Goal: Transaction & Acquisition: Subscribe to service/newsletter

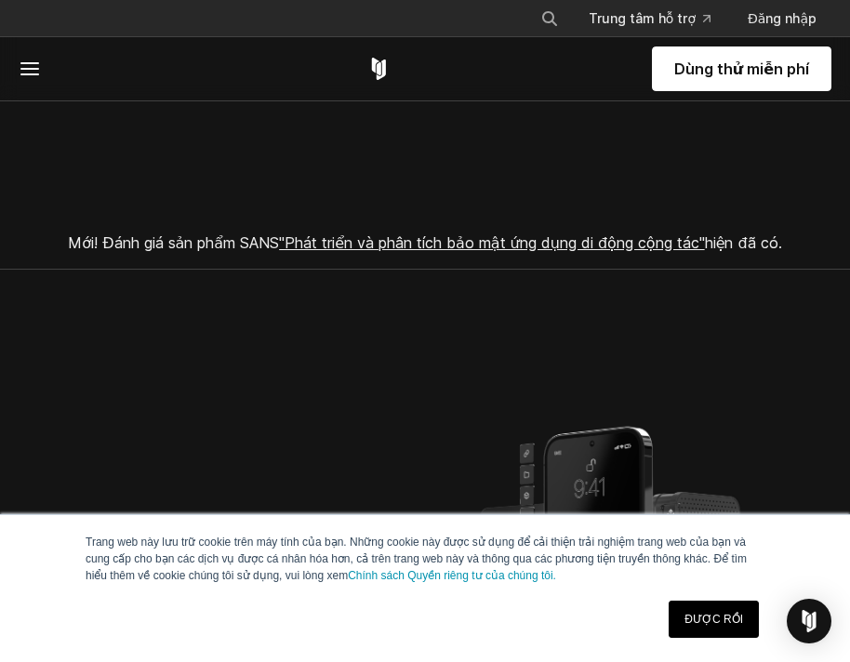
click at [732, 629] on link "ĐƯỢC RỒI" at bounding box center [714, 619] width 90 height 37
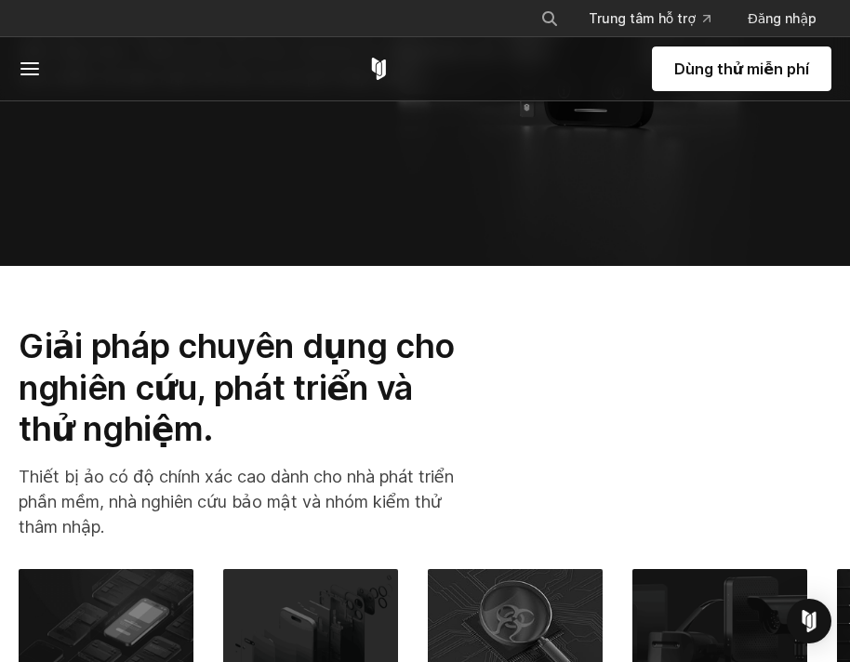
scroll to position [1159, 0]
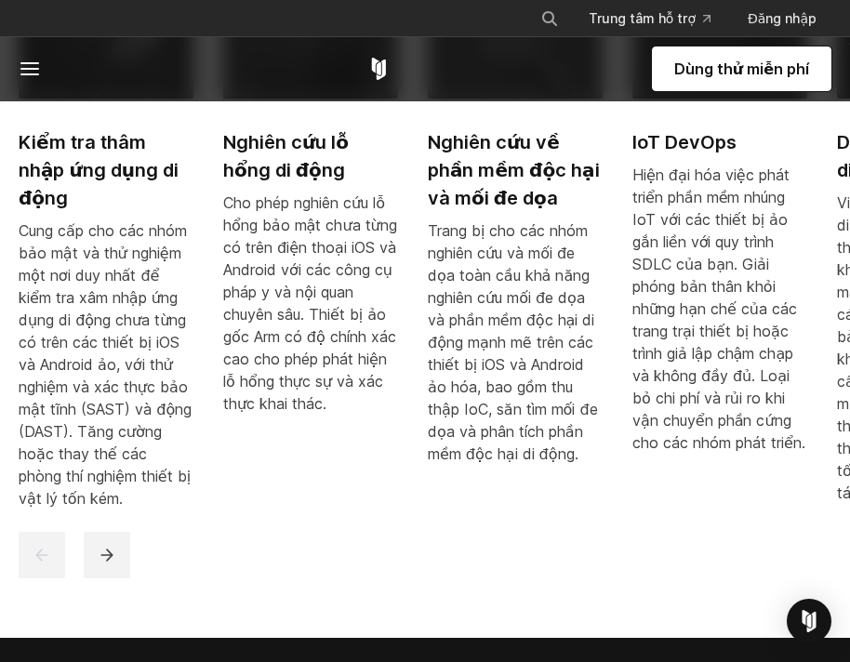
click at [726, 569] on section "Giải pháp chuyên dụng cho nghiên cứu, phát triển và thử nghiệm. Thiết bị ảo có …" at bounding box center [425, 162] width 850 height 952
click at [120, 533] on button "Kế tiếp" at bounding box center [107, 555] width 47 height 47
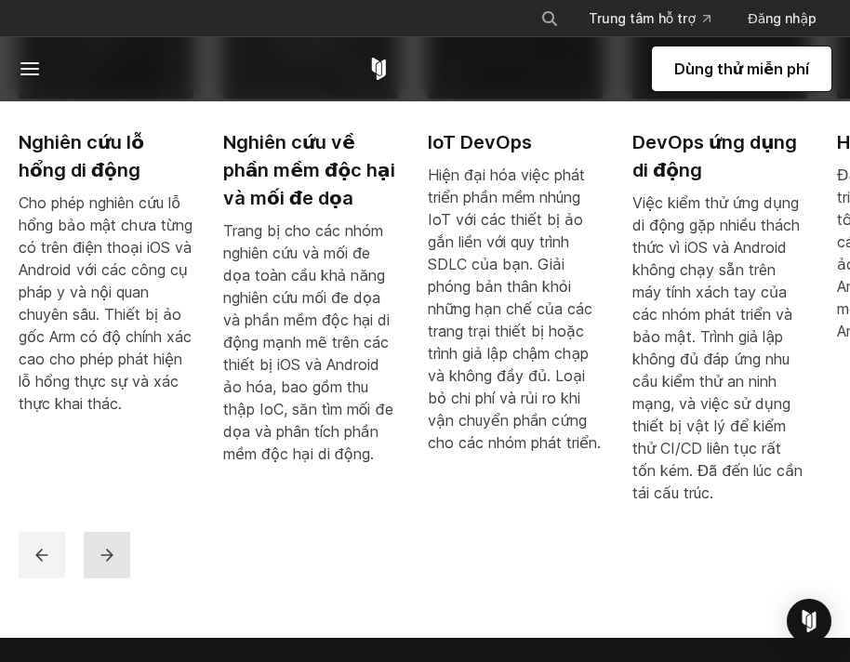
click at [117, 535] on button "Kế tiếp" at bounding box center [107, 555] width 47 height 47
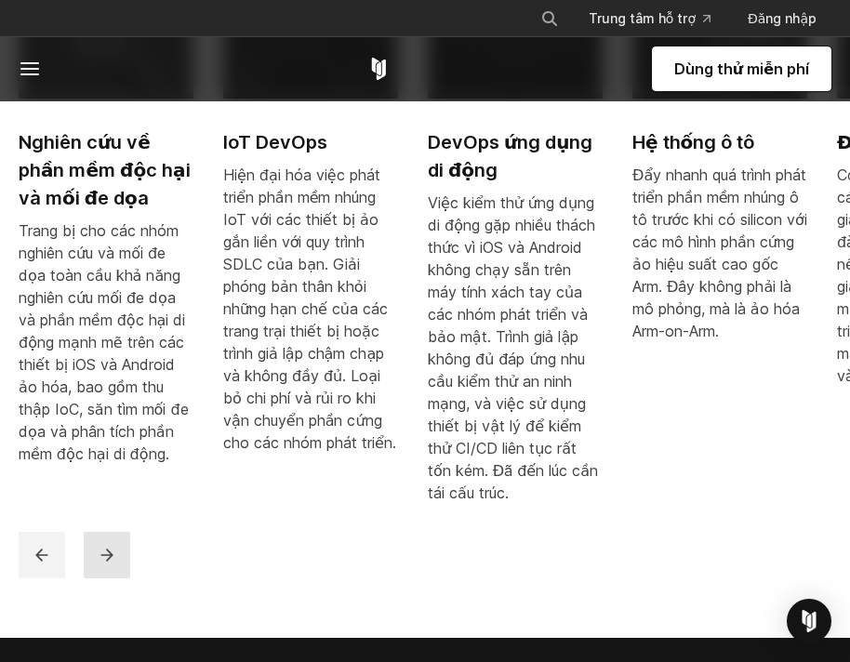
click at [117, 535] on button "Kế tiếp" at bounding box center [107, 555] width 47 height 47
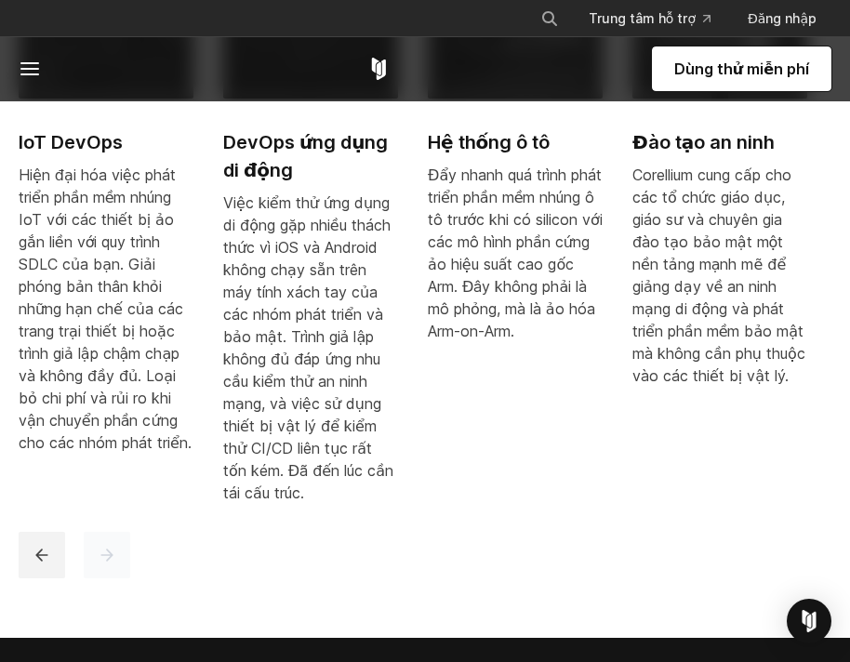
click at [117, 535] on button "Kế tiếp" at bounding box center [107, 555] width 47 height 47
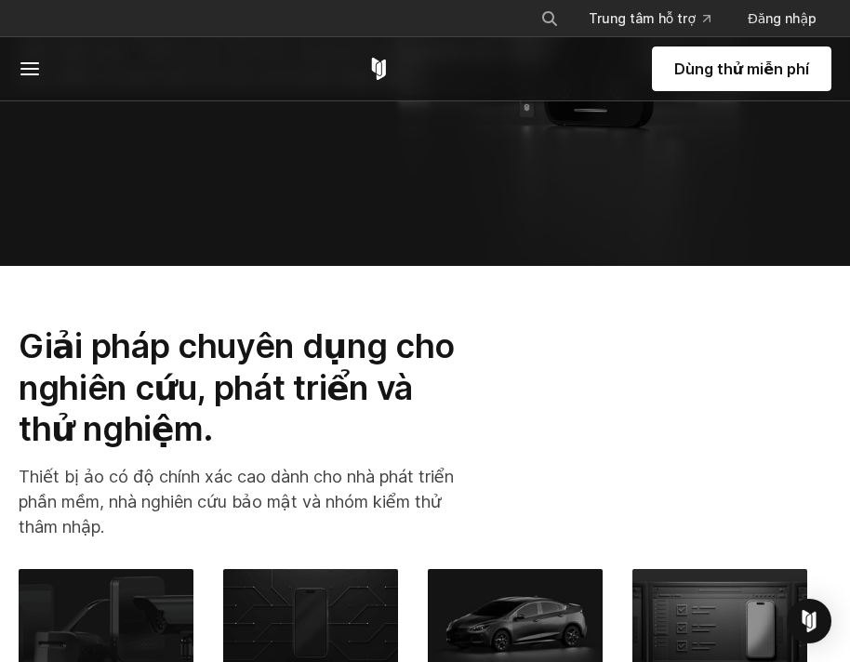
scroll to position [0, 0]
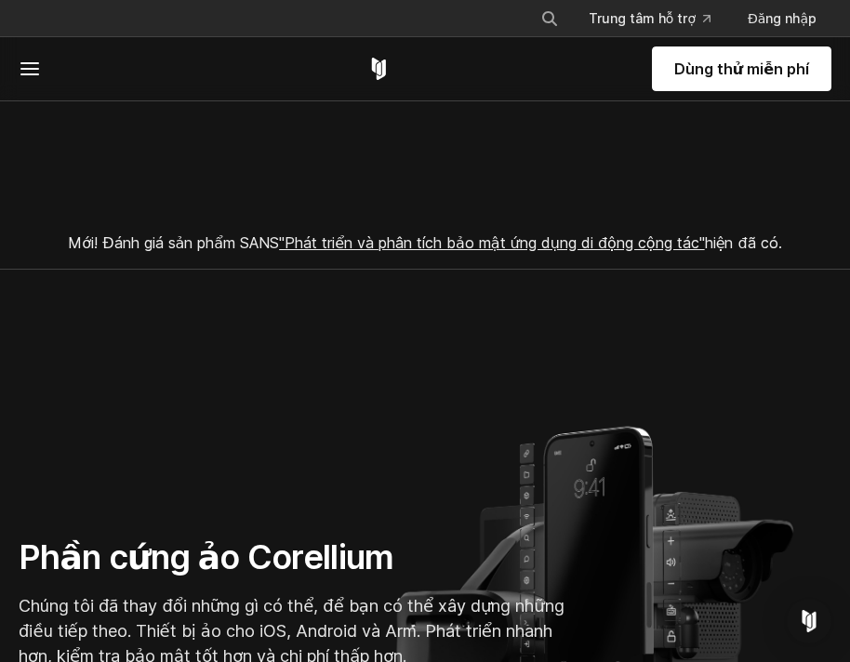
click at [31, 74] on line at bounding box center [29, 74] width 17 height 0
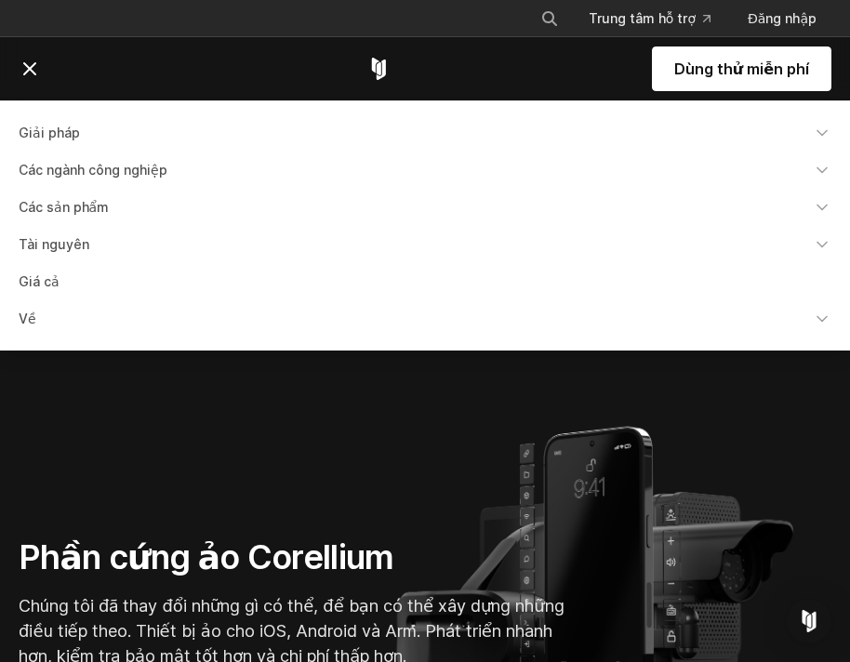
click at [98, 388] on section "Phần cứng ảo Corellium Chúng tôi đã thay đổi những gì có thể, để bạn có thể xây…" at bounding box center [425, 558] width 850 height 576
click at [749, 73] on font "Dùng thử miễn phí" at bounding box center [742, 69] width 135 height 19
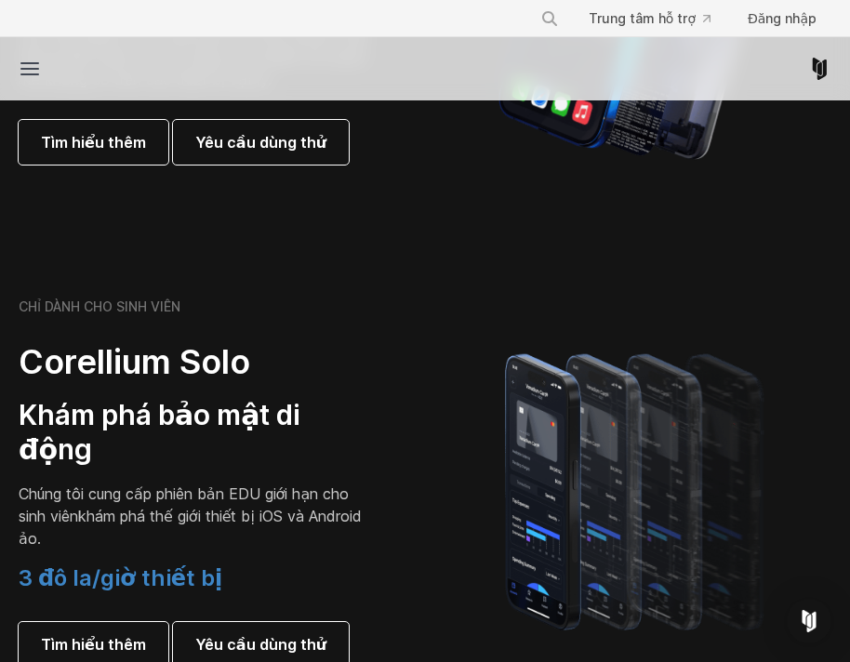
scroll to position [580, 0]
